Goal: Task Accomplishment & Management: Manage account settings

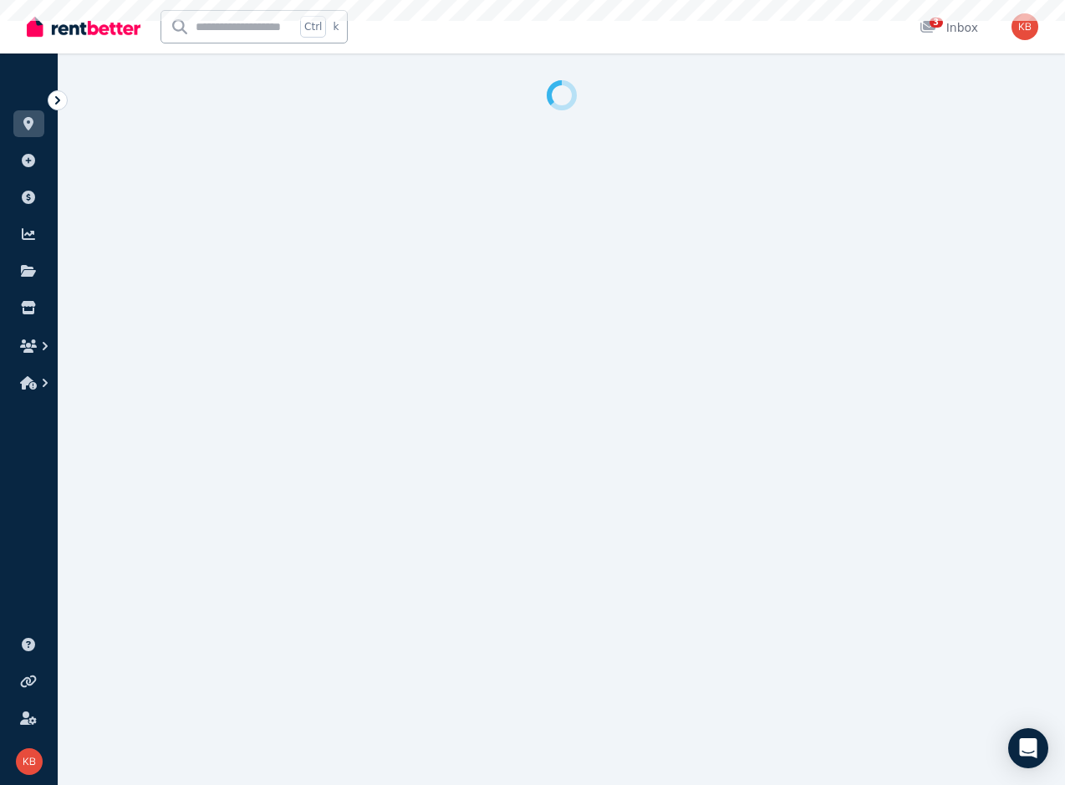
select select "**********"
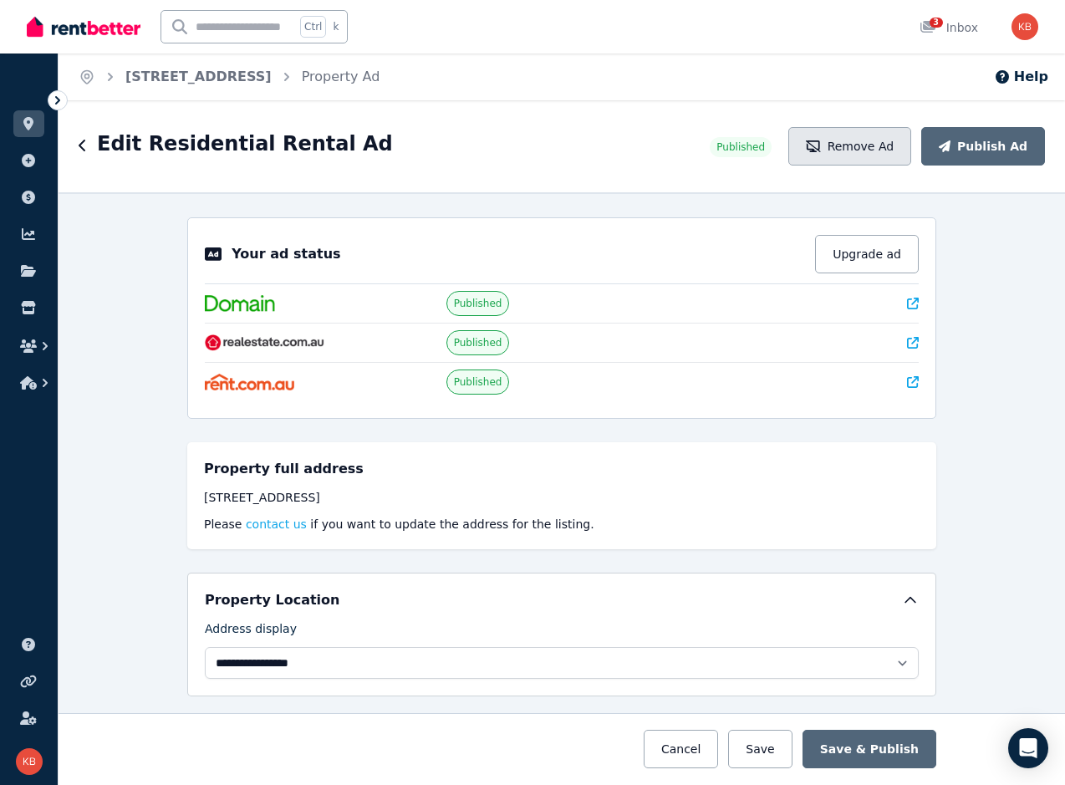
click at [898, 135] on button "Remove Ad" at bounding box center [849, 146] width 123 height 38
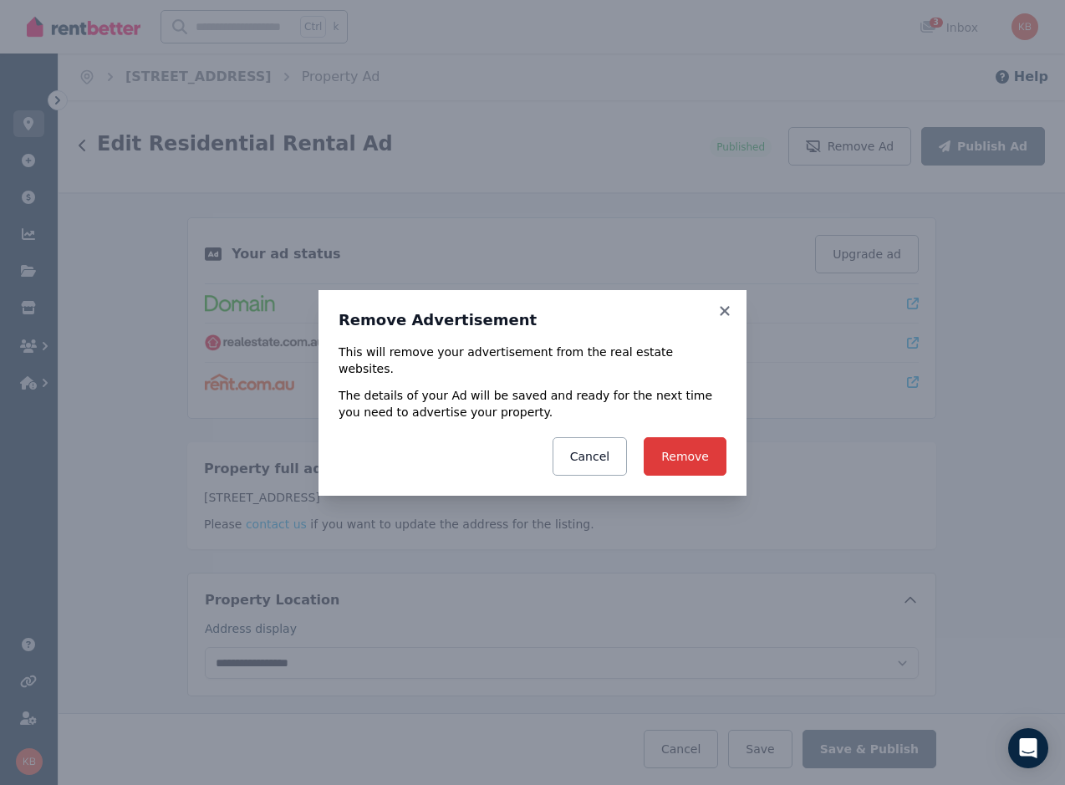
click at [678, 439] on button "Remove" at bounding box center [685, 456] width 83 height 38
